Goal: Check status: Check status

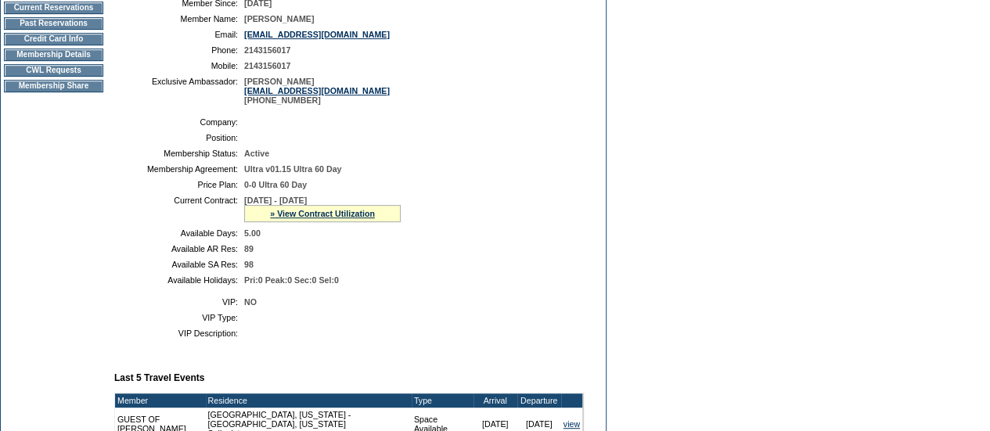
scroll to position [313, 0]
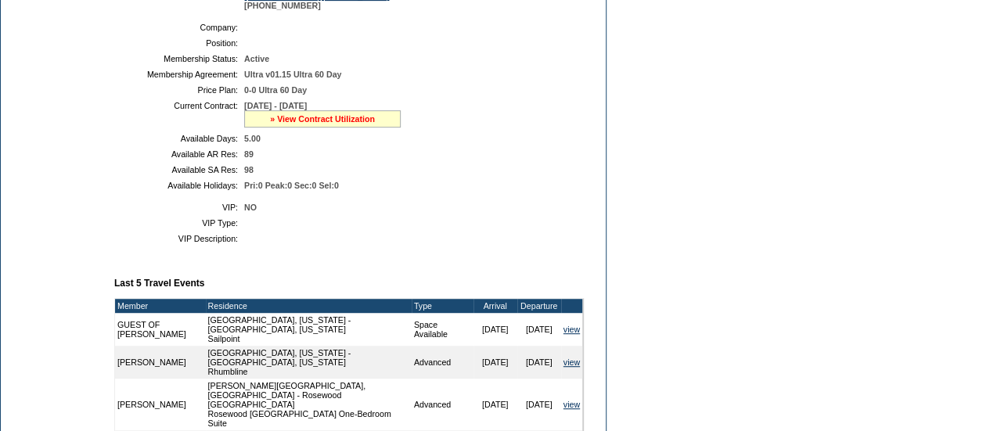
click at [347, 124] on link "» View Contract Utilization" at bounding box center [322, 118] width 105 height 9
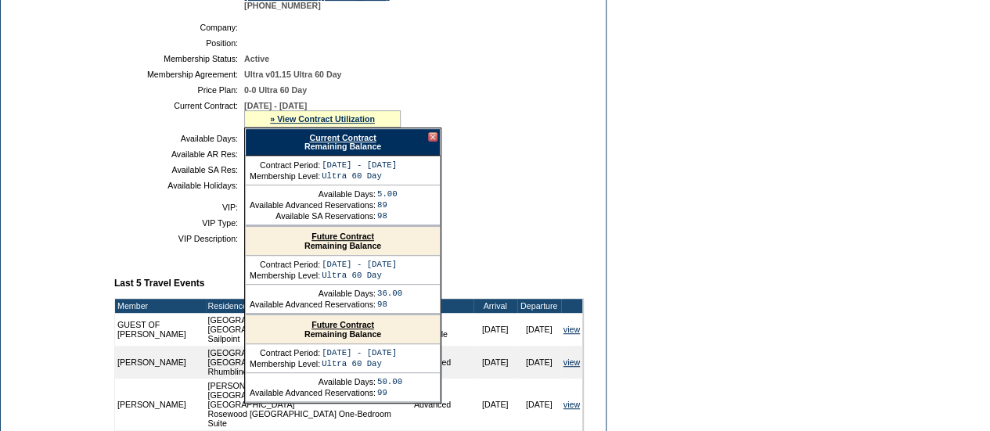
click at [366, 142] on link "Current Contract" at bounding box center [342, 137] width 67 height 9
drag, startPoint x: 568, startPoint y: 146, endPoint x: 539, endPoint y: 114, distance: 43.2
click at [568, 143] on td "5.00" at bounding box center [410, 138] width 333 height 9
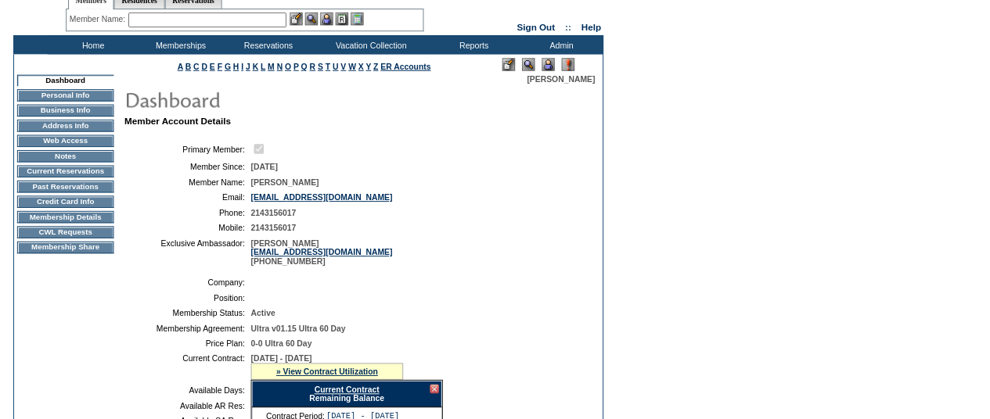
scroll to position [0, 0]
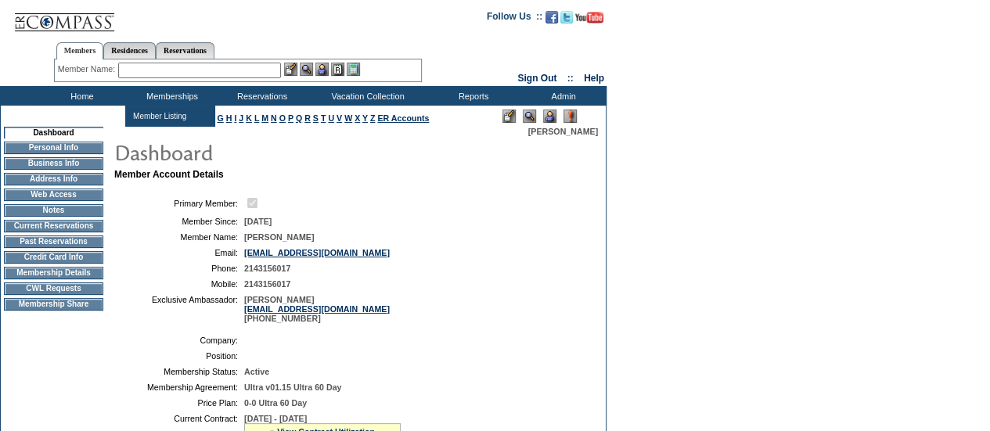
click at [203, 72] on input "text" at bounding box center [199, 71] width 163 height 16
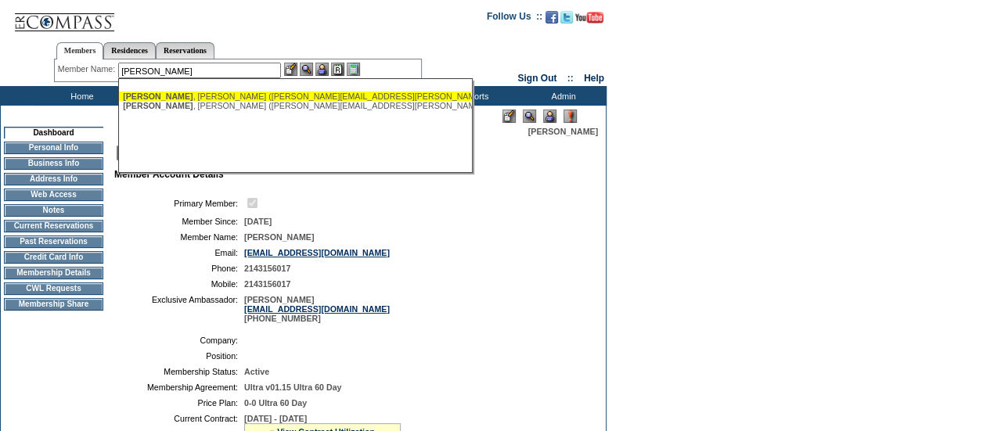
click at [270, 95] on div "Zepernick , Gus (gus.zepernick@tribuneresources.com)" at bounding box center [295, 96] width 344 height 9
type input "Zepernick, Gus (gus.zepernick@tribuneresources.com)"
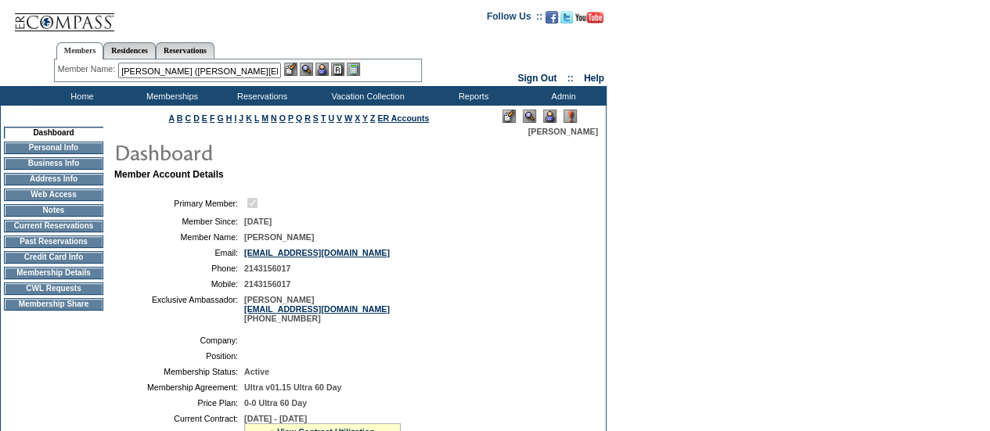
click at [308, 70] on img at bounding box center [306, 69] width 13 height 13
